Goal: Check status: Check status

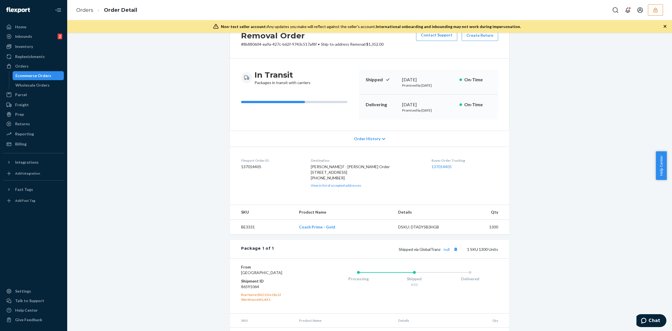
scroll to position [58, 0]
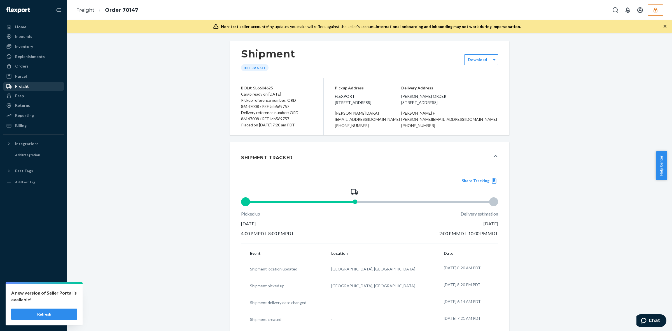
drag, startPoint x: 29, startPoint y: 84, endPoint x: 33, endPoint y: 85, distance: 3.9
click at [29, 84] on div "Freight" at bounding box center [33, 86] width 59 height 8
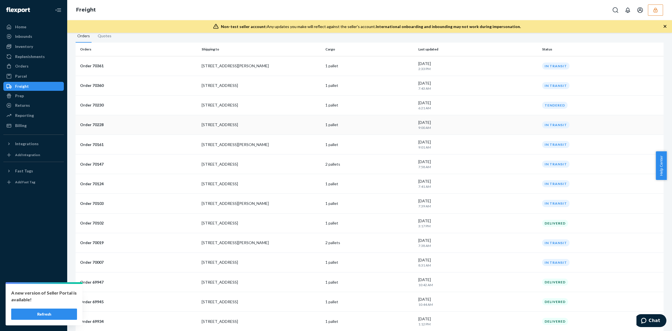
scroll to position [70, 0]
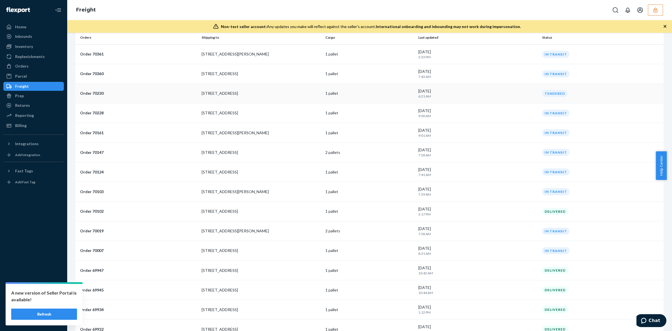
click at [270, 93] on p "[STREET_ADDRESS]" at bounding box center [261, 93] width 119 height 6
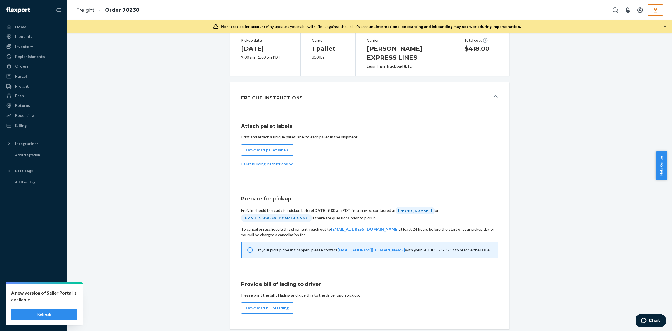
scroll to position [174, 0]
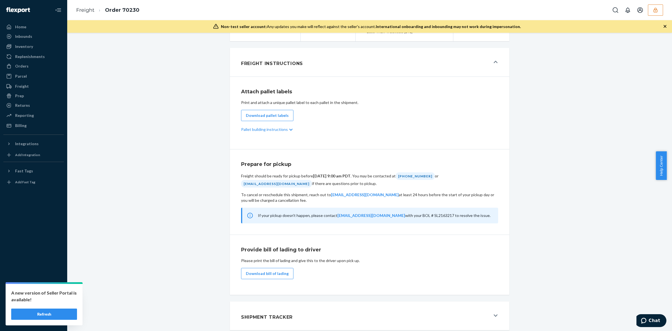
click at [395, 310] on div "Shipment Tracker" at bounding box center [365, 315] width 249 height 15
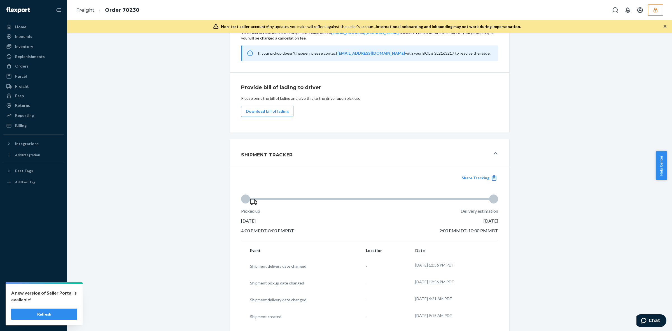
scroll to position [338, 0]
click at [478, 174] on button "Share Tracking" at bounding box center [479, 176] width 38 height 6
